Goal: Task Accomplishment & Management: Use online tool/utility

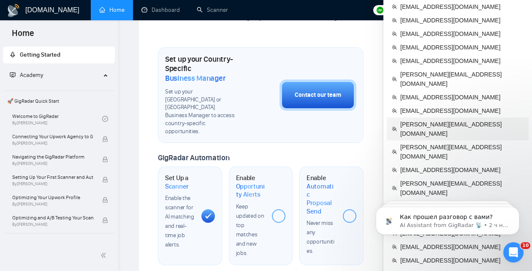
scroll to position [266, 0]
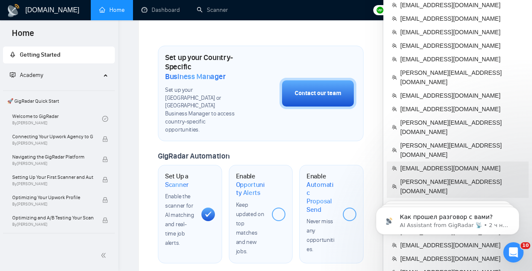
click at [452, 175] on li "martin.anev@apptimist.studio" at bounding box center [458, 186] width 142 height 23
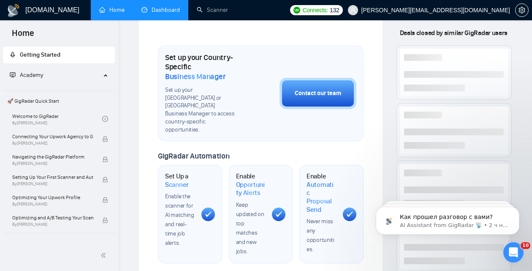
click at [173, 13] on link "Dashboard" at bounding box center [160, 9] width 38 height 7
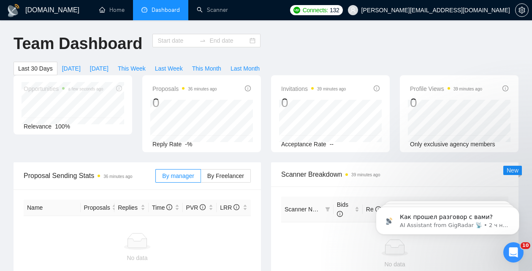
type input "2025-09-14"
type input "2025-10-14"
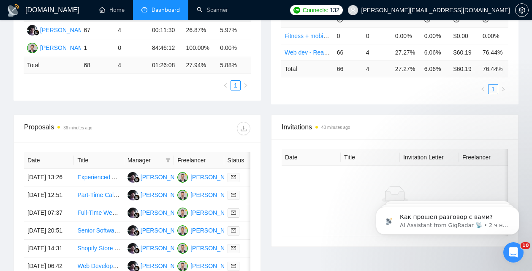
scroll to position [194, 0]
click at [214, 13] on link "Scanner" at bounding box center [212, 9] width 31 height 7
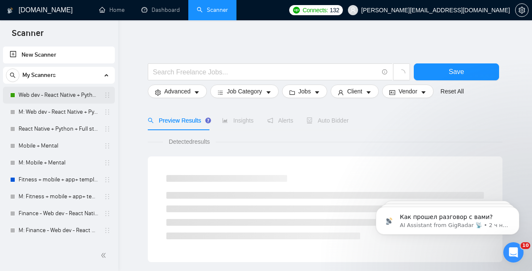
click at [54, 93] on link "Web dev - React Native + Python" at bounding box center [59, 95] width 80 height 17
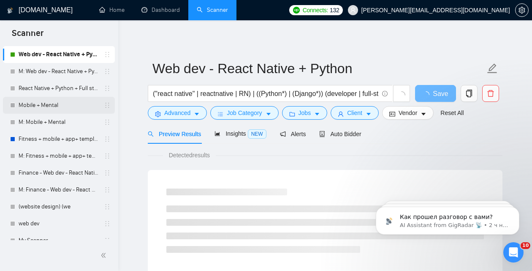
scroll to position [49, 0]
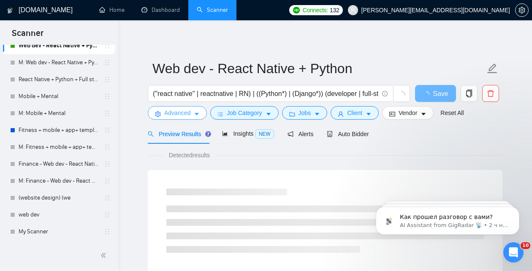
click at [176, 114] on span "Advanced" at bounding box center [177, 112] width 26 height 9
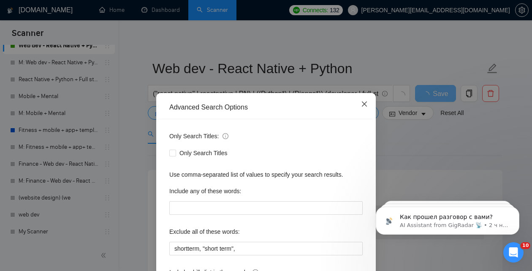
click at [367, 106] on icon "close" at bounding box center [364, 103] width 7 height 7
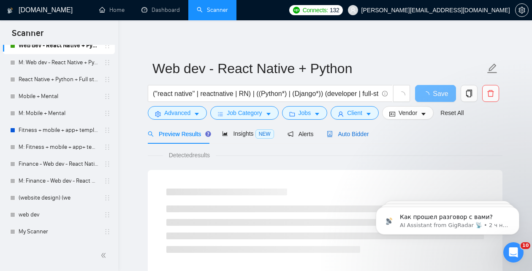
click at [348, 131] on span "Auto Bidder" at bounding box center [348, 133] width 42 height 7
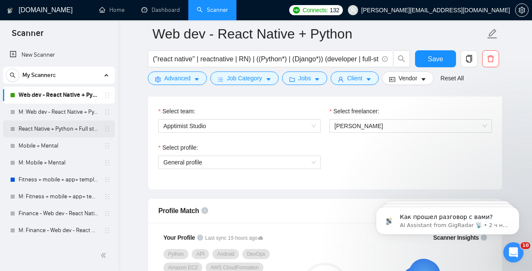
click at [49, 131] on link "React Native + Python + Full stack" at bounding box center [59, 128] width 80 height 17
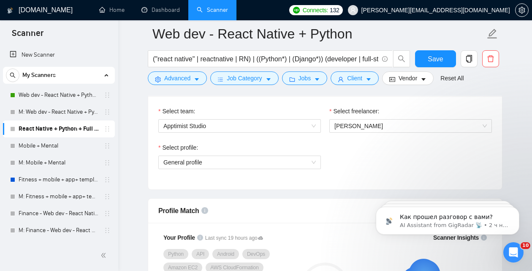
scroll to position [38, 0]
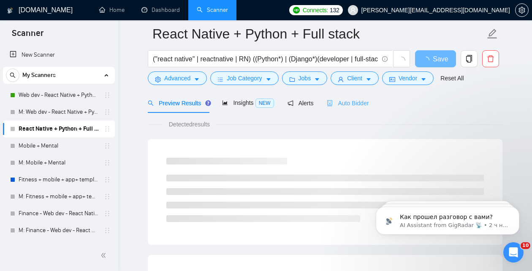
click at [354, 111] on div "Auto Bidder" at bounding box center [348, 103] width 42 height 20
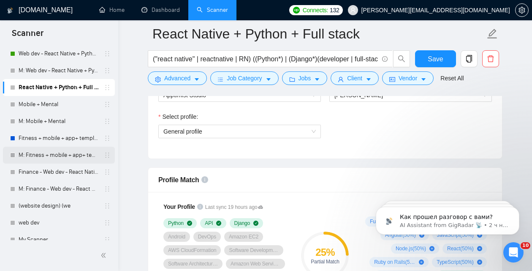
scroll to position [49, 0]
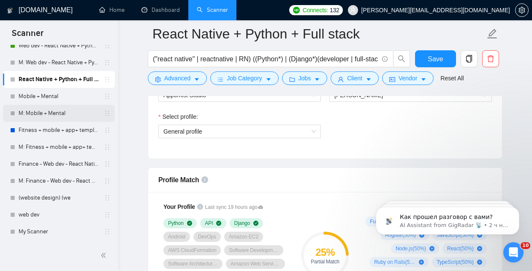
click at [45, 111] on link "M: Mobile + Mental" at bounding box center [59, 113] width 80 height 17
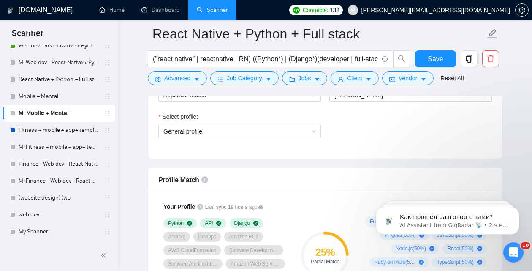
scroll to position [38, 0]
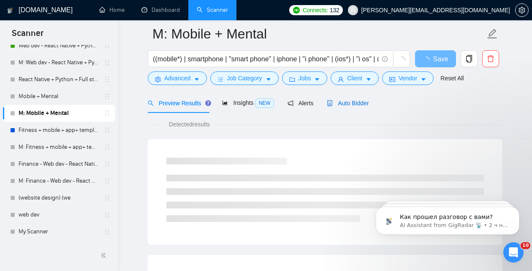
click at [355, 98] on div "Auto Bidder" at bounding box center [348, 102] width 42 height 9
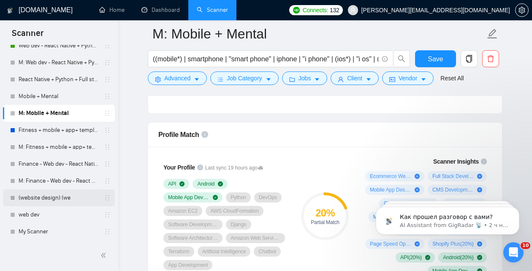
click at [55, 192] on link "(website design) (we" at bounding box center [59, 197] width 80 height 17
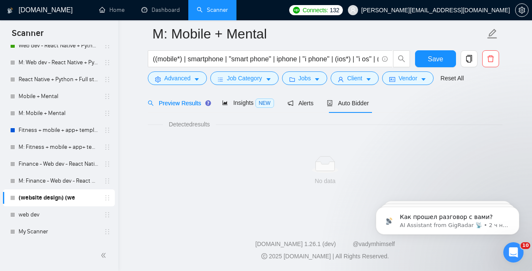
scroll to position [38, 0]
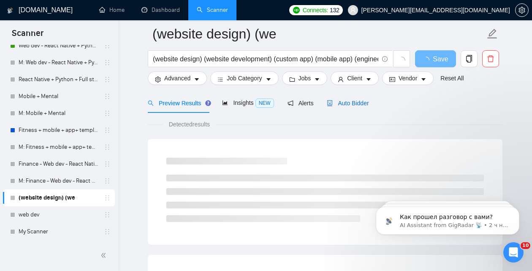
click at [346, 100] on span "Auto Bidder" at bounding box center [348, 103] width 42 height 7
